Goal: Check status: Check status

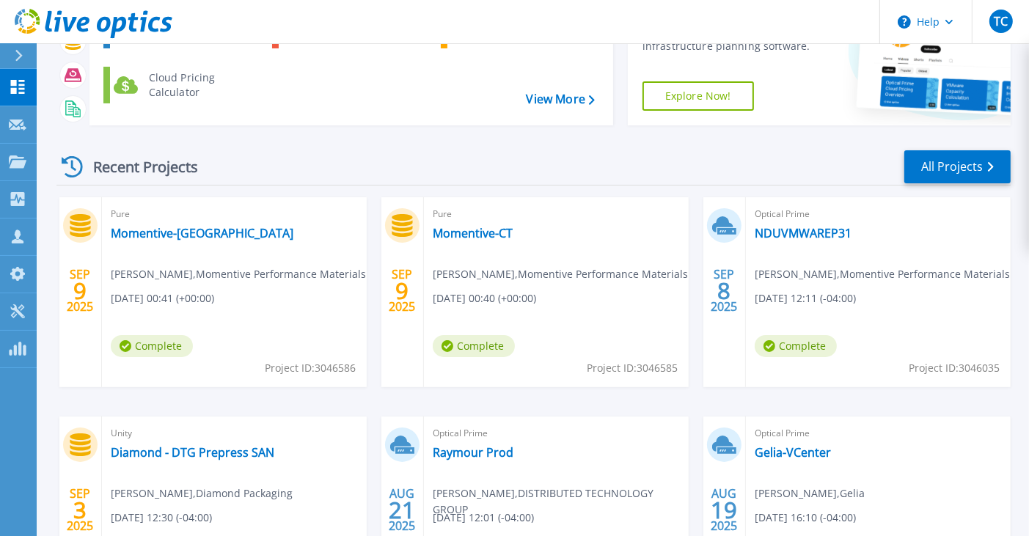
scroll to position [147, 0]
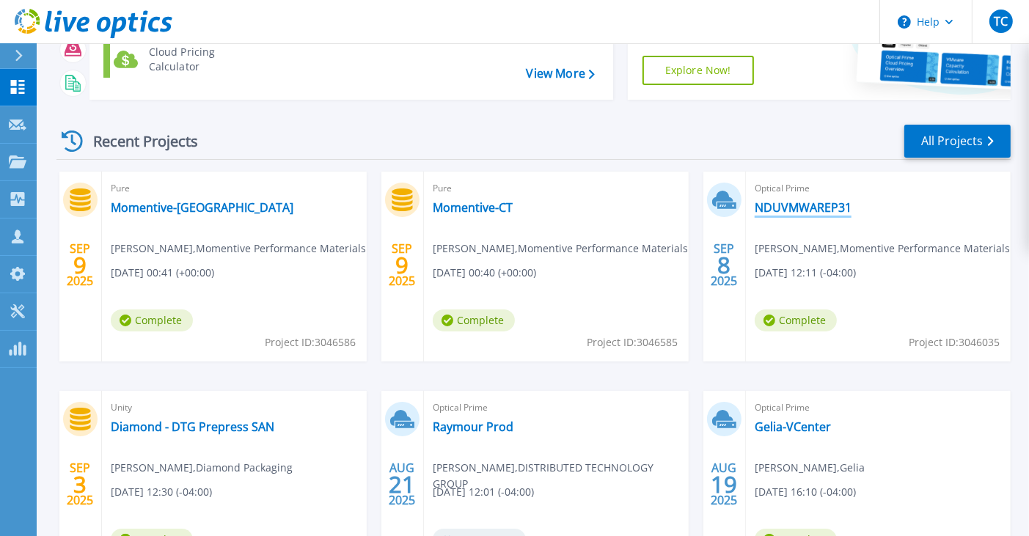
click at [787, 211] on link "NDUVMWAREP31" at bounding box center [803, 207] width 97 height 15
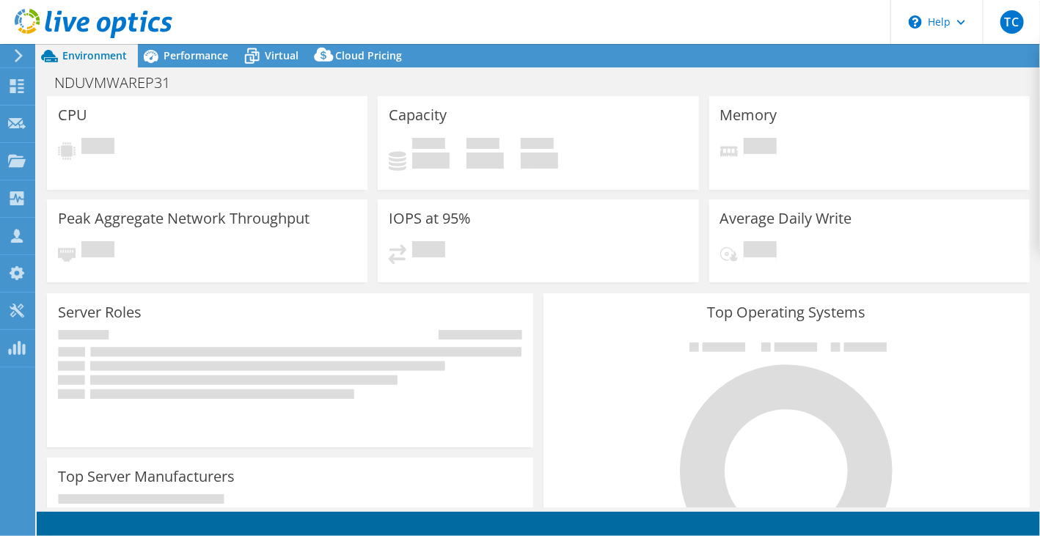
select select "USD"
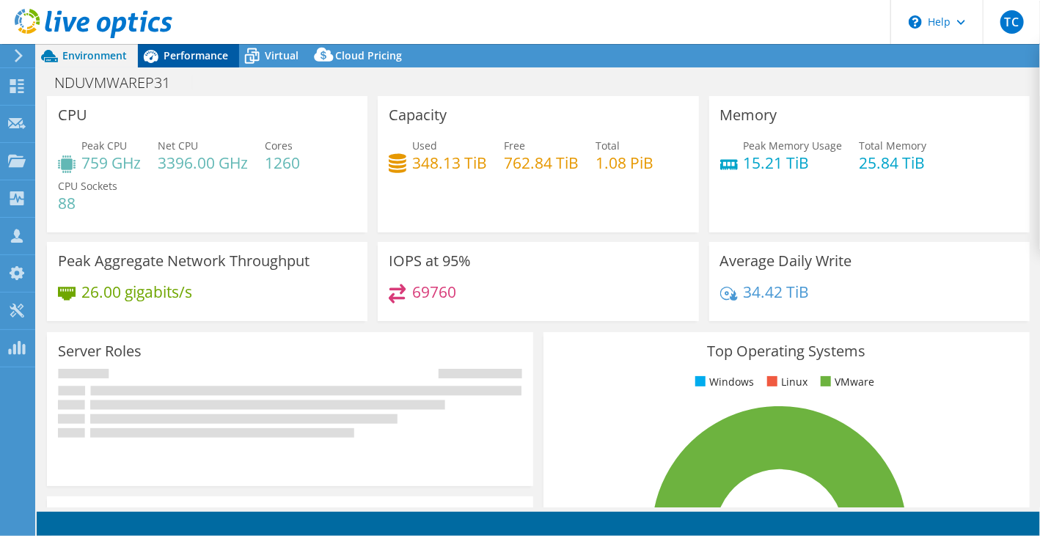
click at [196, 48] on span "Performance" at bounding box center [196, 55] width 65 height 14
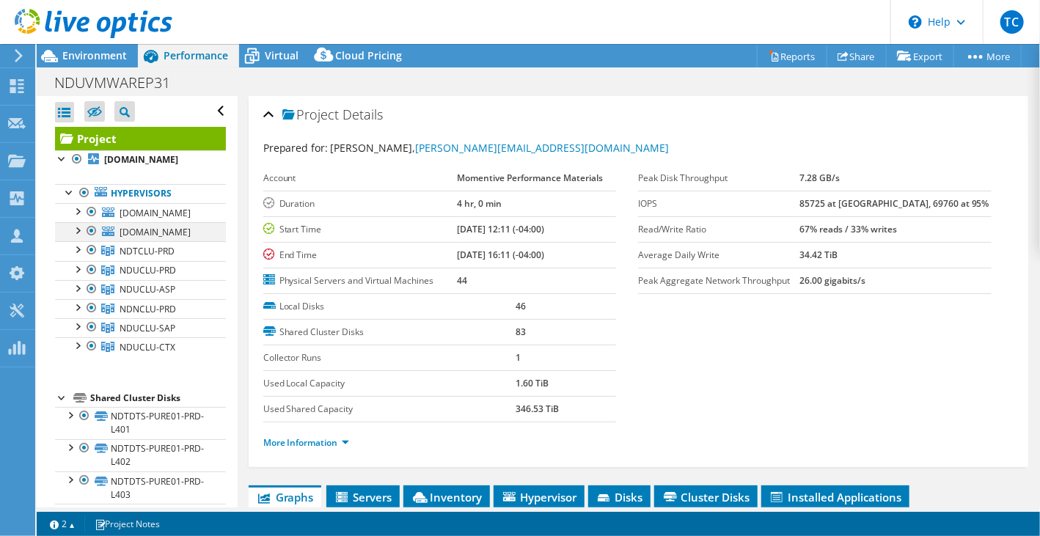
click at [91, 230] on div at bounding box center [91, 231] width 15 height 18
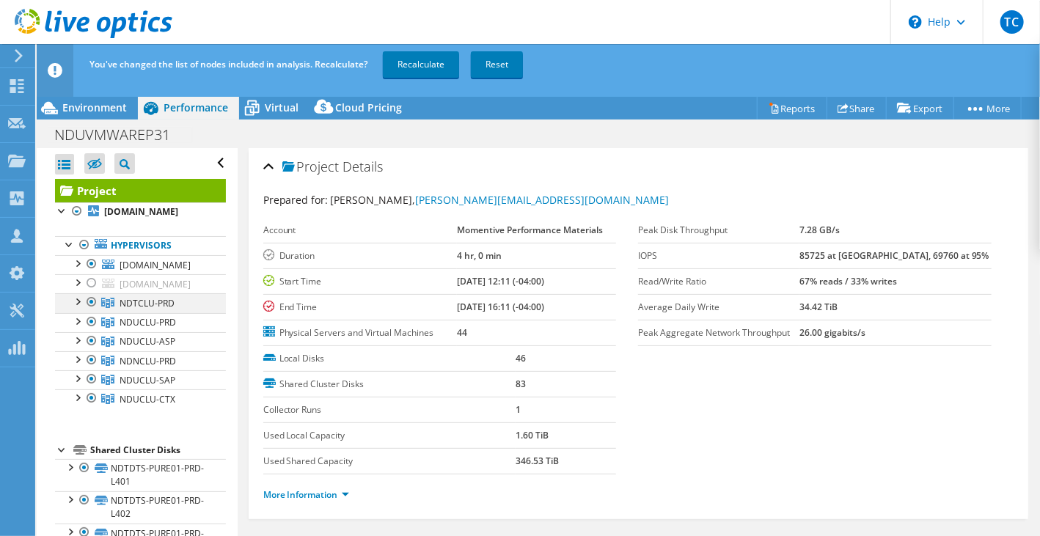
click at [91, 304] on div at bounding box center [91, 302] width 15 height 18
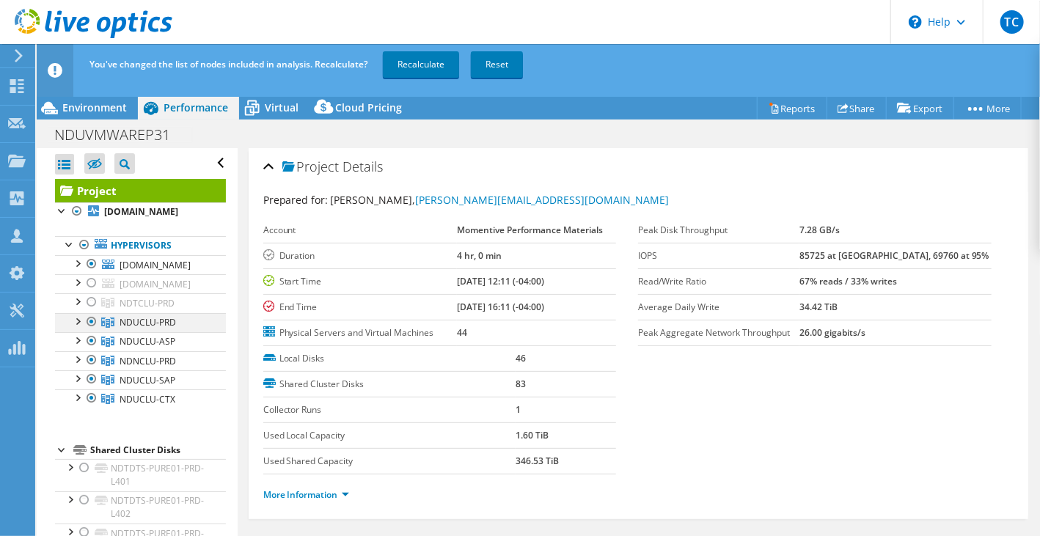
click at [87, 320] on div at bounding box center [91, 322] width 15 height 18
click at [91, 332] on div at bounding box center [91, 341] width 15 height 18
drag, startPoint x: 91, startPoint y: 353, endPoint x: 88, endPoint y: 363, distance: 10.7
click at [90, 353] on div at bounding box center [91, 360] width 15 height 18
click at [86, 376] on div at bounding box center [91, 379] width 15 height 18
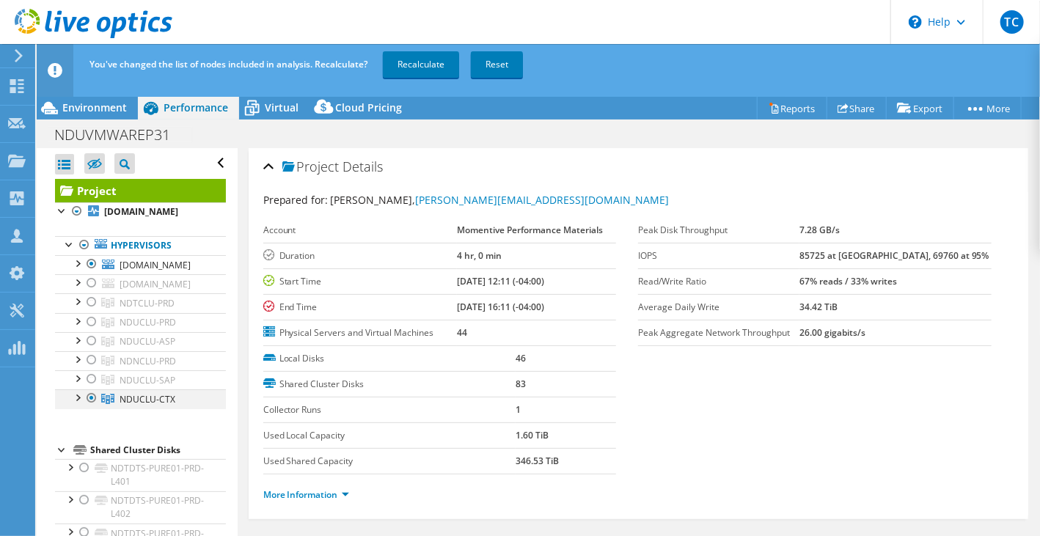
click at [87, 395] on div at bounding box center [91, 398] width 15 height 18
click at [420, 67] on link "Recalculate" at bounding box center [421, 64] width 76 height 26
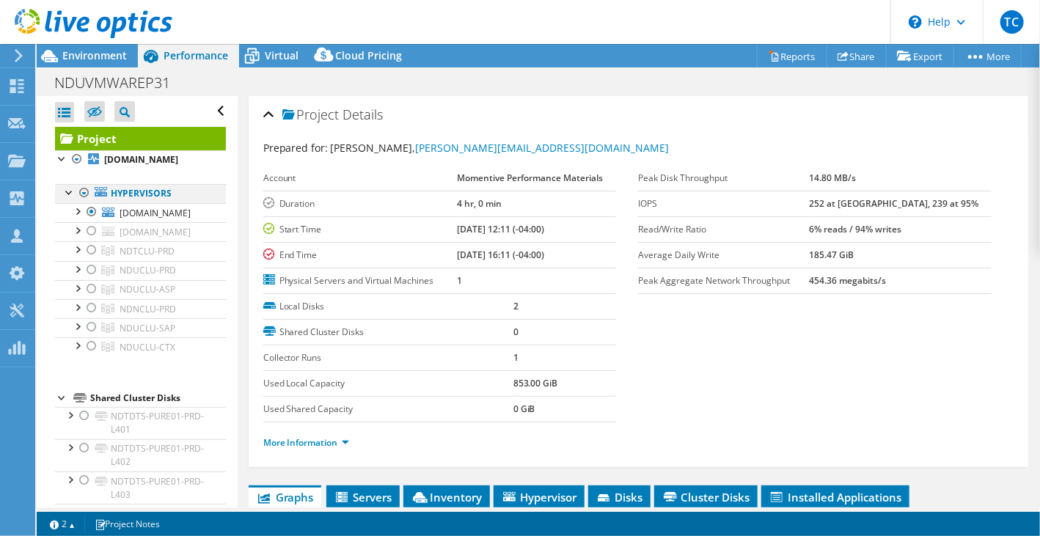
click at [84, 193] on div at bounding box center [84, 193] width 15 height 18
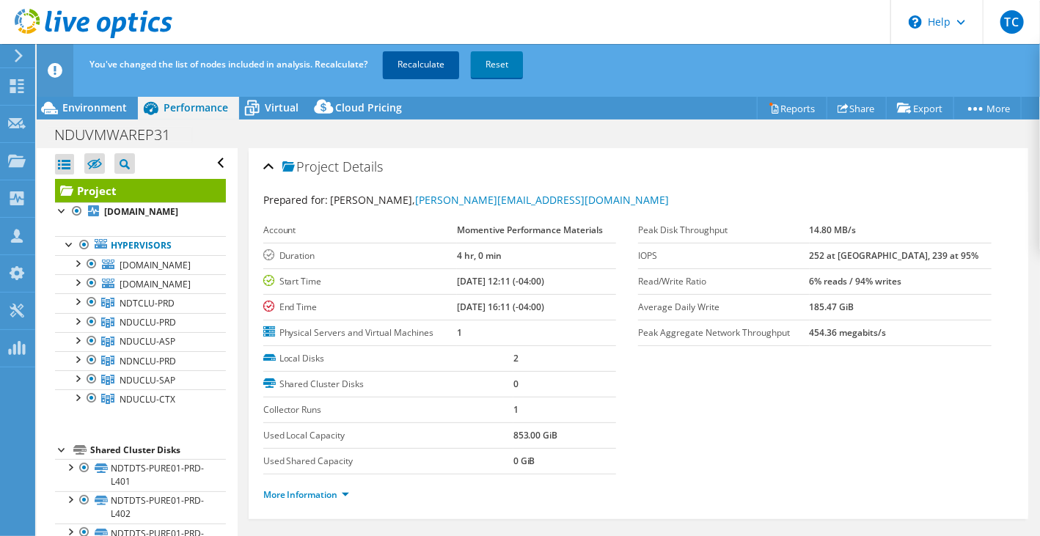
click at [427, 66] on link "Recalculate" at bounding box center [421, 64] width 76 height 26
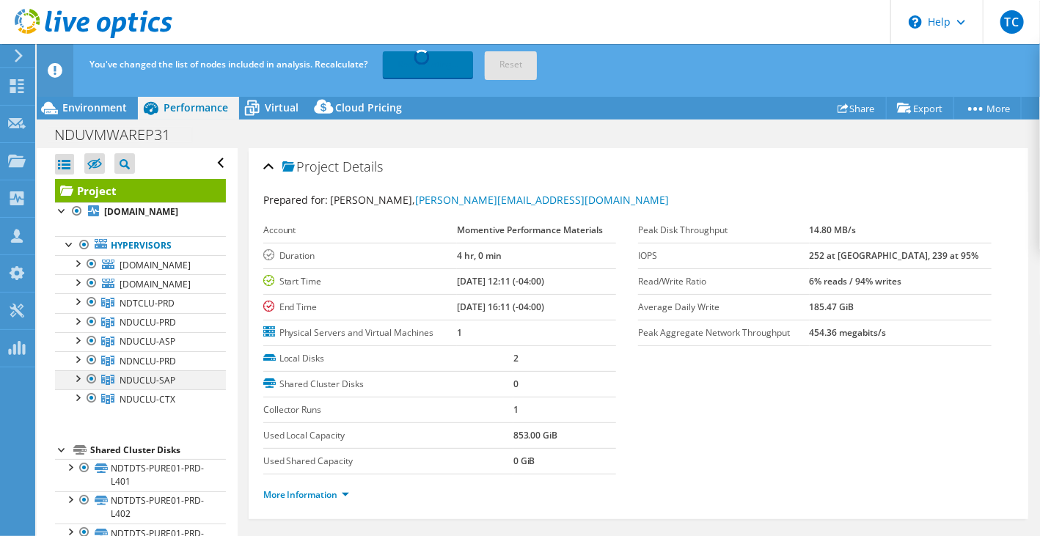
click at [76, 378] on div at bounding box center [77, 377] width 15 height 15
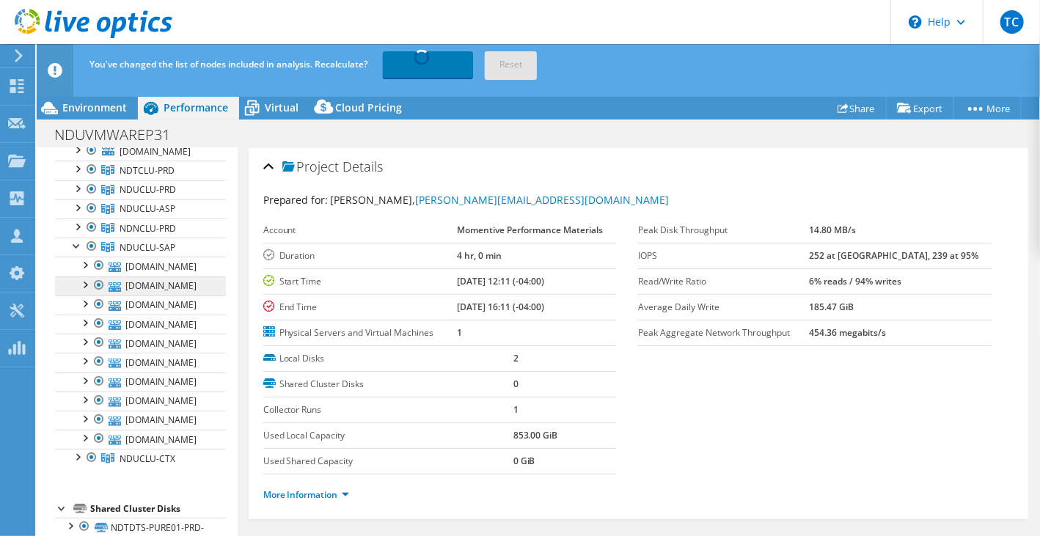
scroll to position [147, 0]
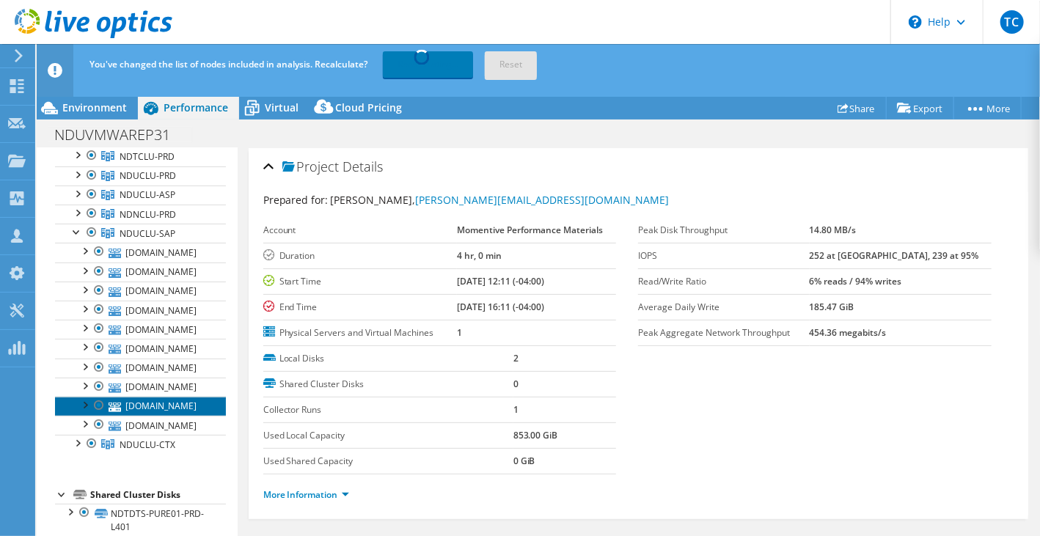
click at [175, 407] on link "ndnvmhsapp05.corp.net" at bounding box center [140, 406] width 171 height 19
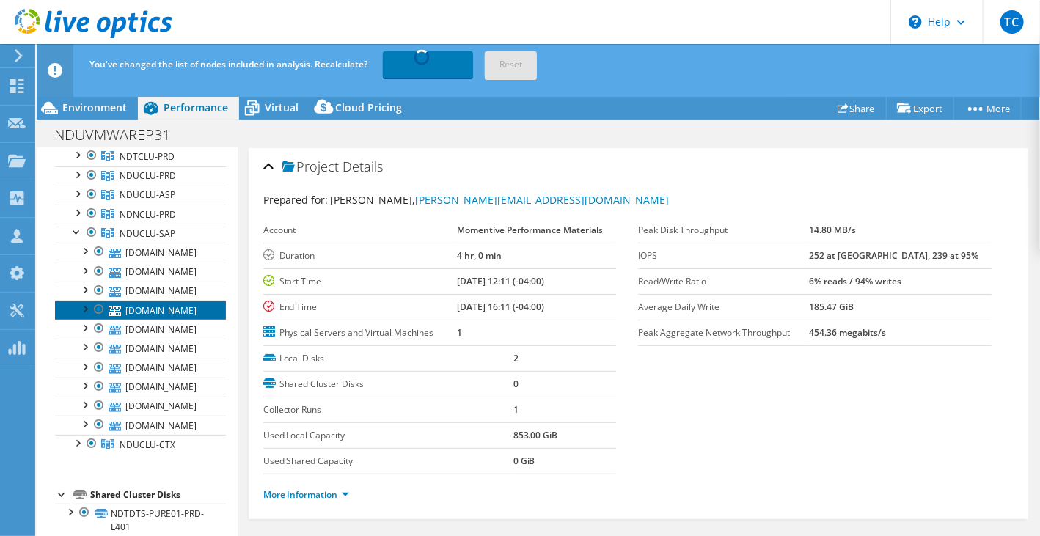
click at [173, 307] on link "ndnvmhsapp01.corp.net" at bounding box center [140, 310] width 171 height 19
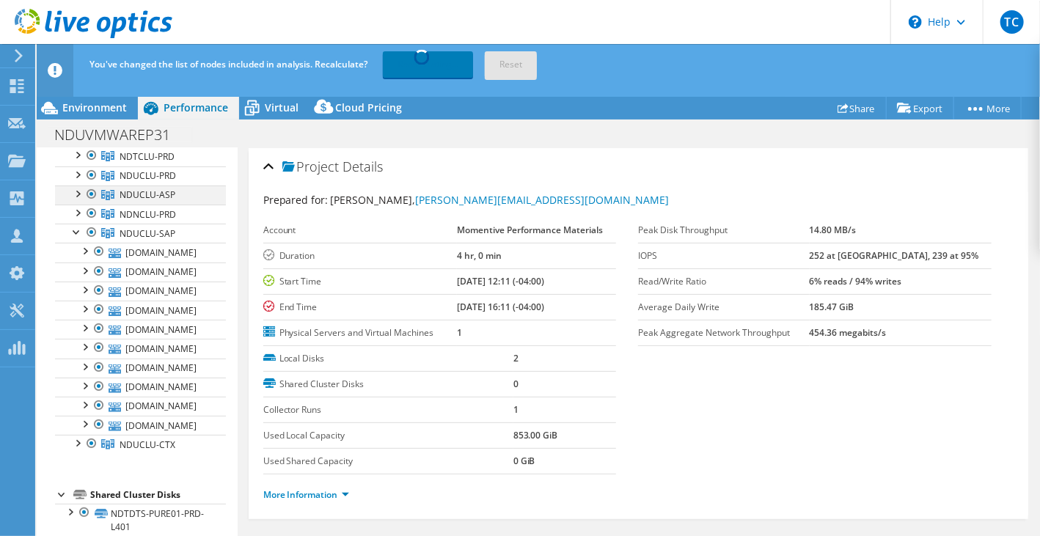
click at [79, 191] on div at bounding box center [77, 193] width 15 height 15
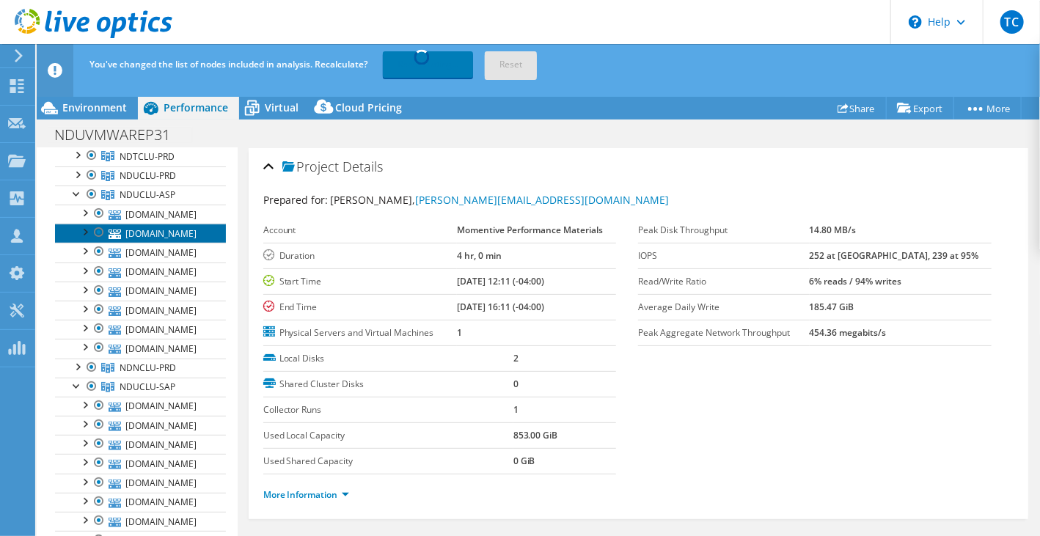
click at [161, 230] on link "ndnvmhaspp04.corp.net" at bounding box center [140, 233] width 171 height 19
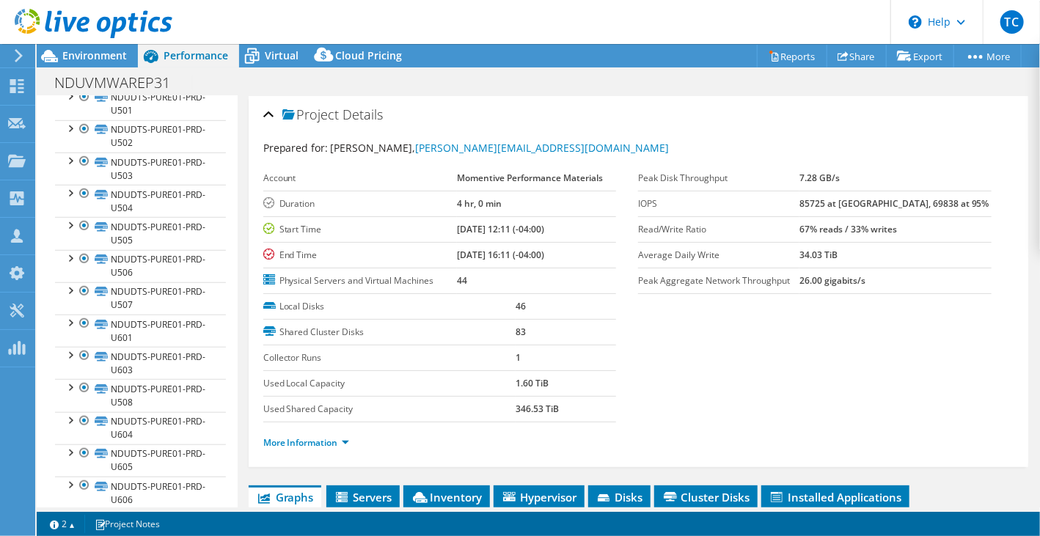
scroll to position [0, 0]
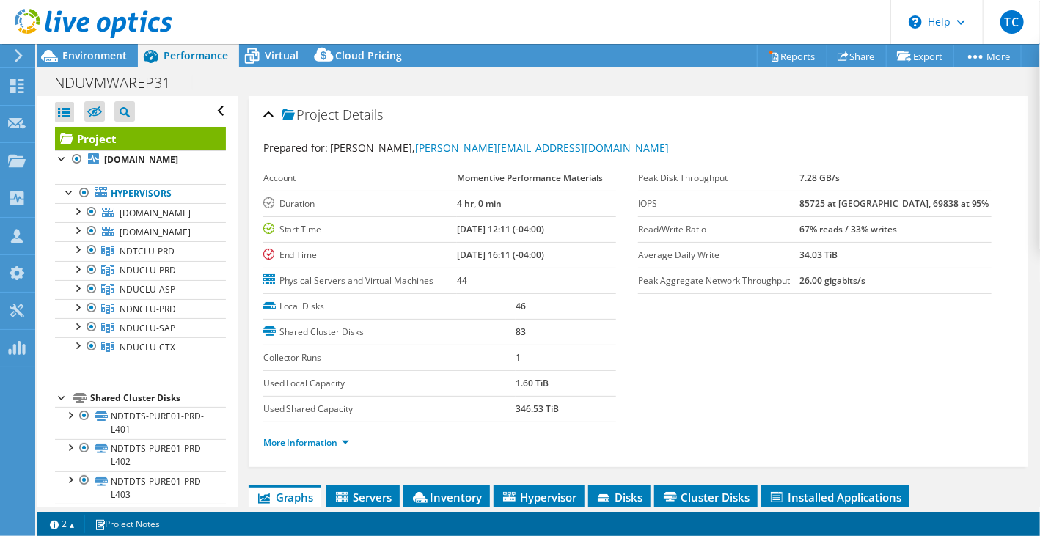
click at [59, 397] on div at bounding box center [62, 396] width 15 height 15
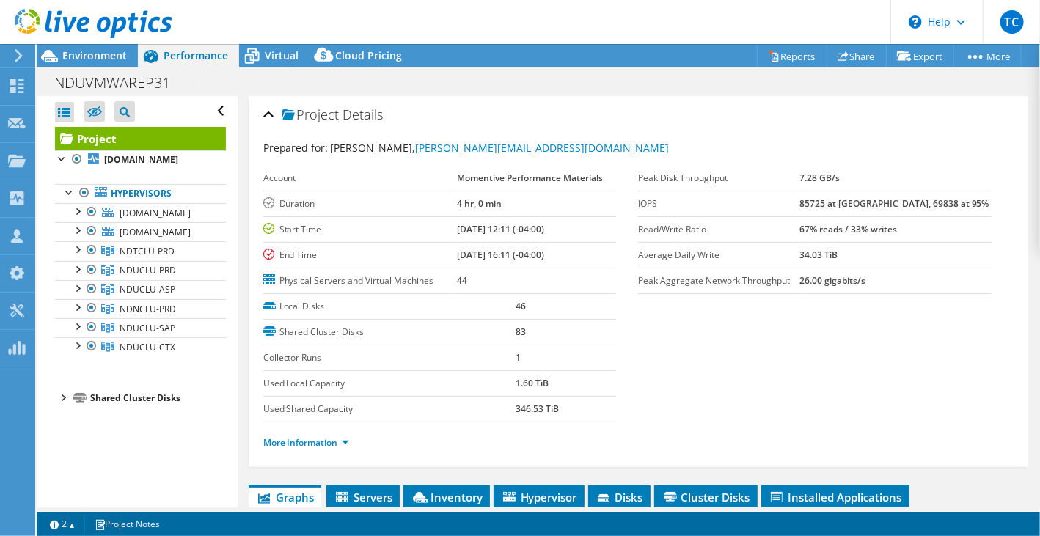
click at [61, 395] on div at bounding box center [62, 396] width 15 height 15
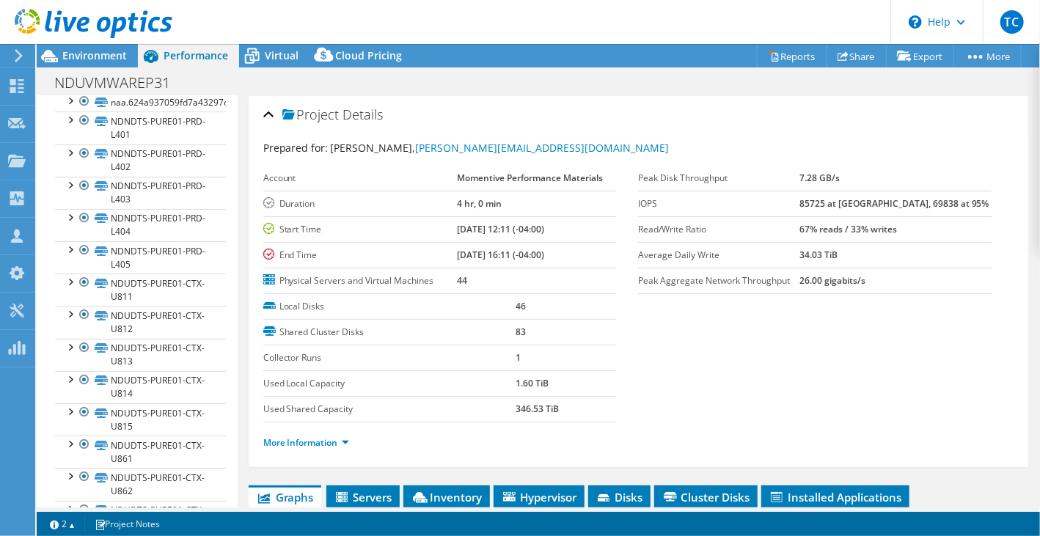
scroll to position [2409, 0]
